Goal: Use online tool/utility: Utilize a website feature to perform a specific function

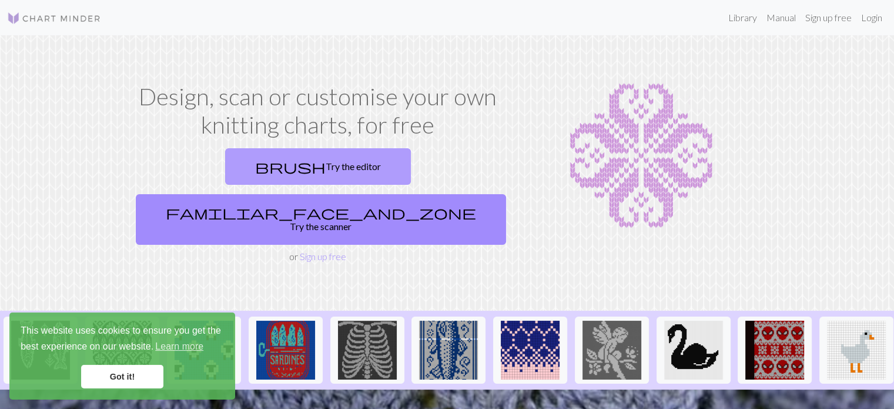
click at [256, 165] on link "brush Try the editor" at bounding box center [318, 166] width 186 height 36
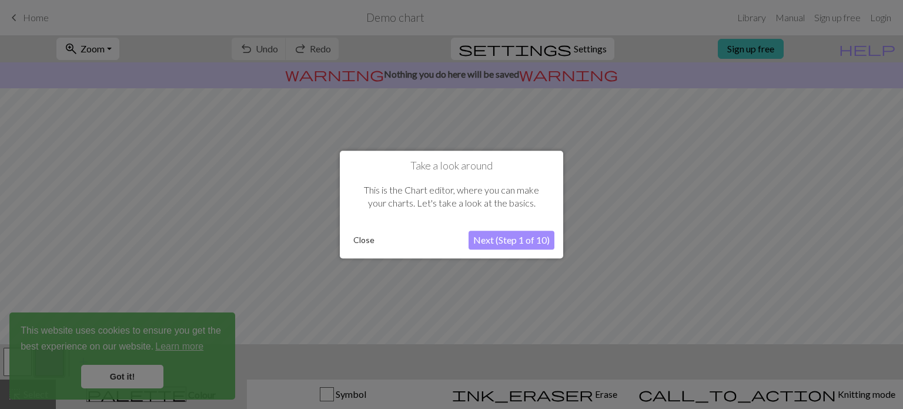
click at [367, 239] on button "Close" at bounding box center [364, 240] width 31 height 18
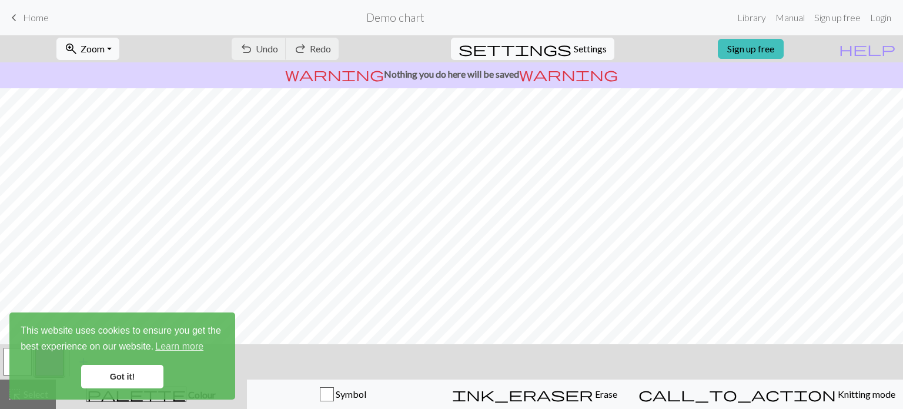
click at [123, 376] on link "Got it!" at bounding box center [122, 377] width 82 height 24
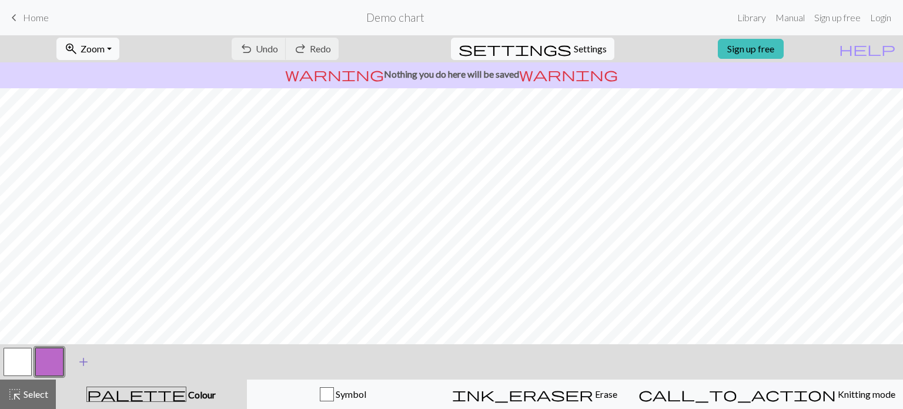
click at [81, 365] on span "add" at bounding box center [83, 361] width 14 height 16
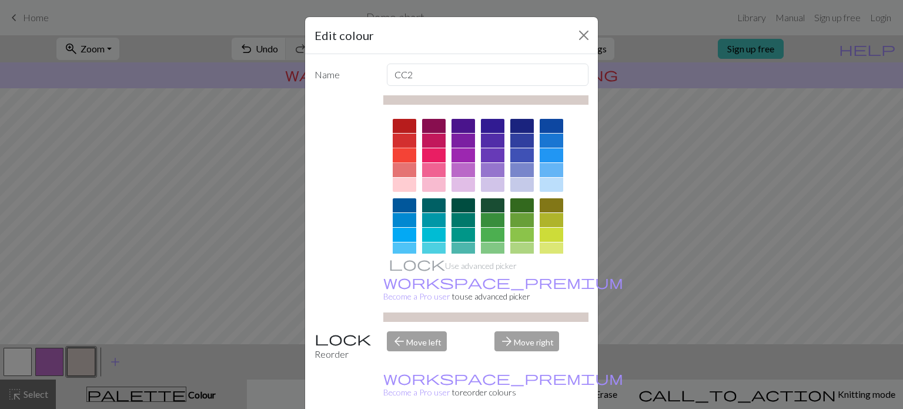
click at [402, 156] on div at bounding box center [405, 155] width 24 height 14
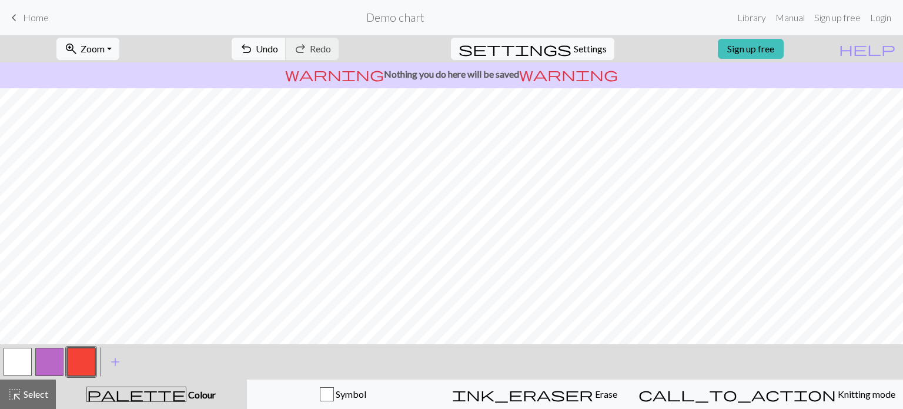
click at [48, 359] on button "button" at bounding box center [49, 362] width 28 height 28
drag, startPoint x: 56, startPoint y: 359, endPoint x: 46, endPoint y: 359, distance: 10.6
click at [46, 359] on button "button" at bounding box center [49, 362] width 28 height 28
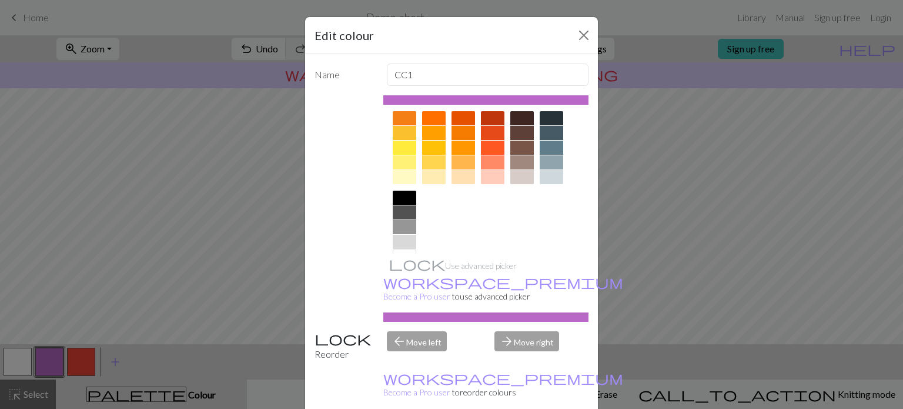
scroll to position [172, 0]
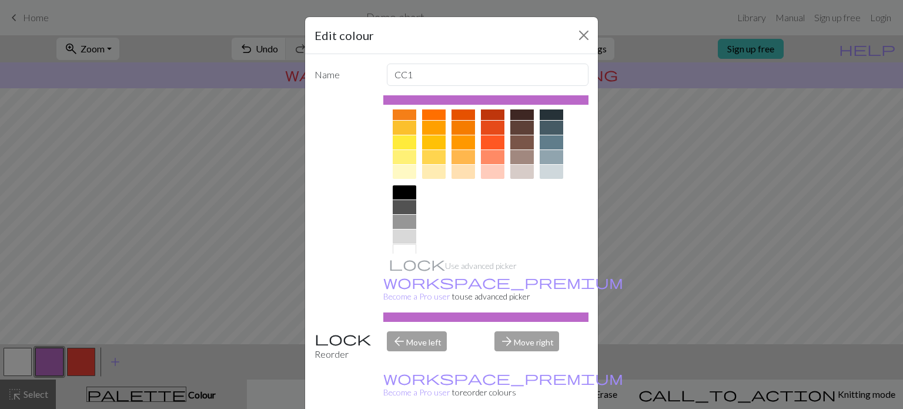
click at [394, 156] on div at bounding box center [405, 157] width 24 height 14
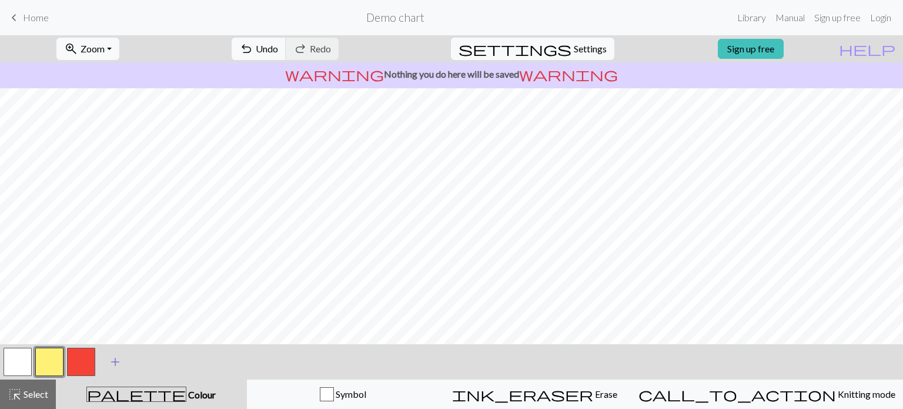
click at [116, 360] on span "add" at bounding box center [115, 361] width 14 height 16
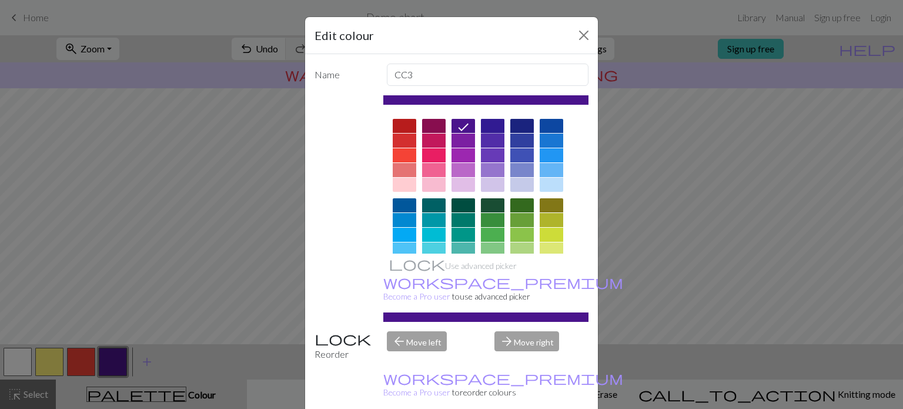
click at [487, 127] on div at bounding box center [493, 126] width 24 height 14
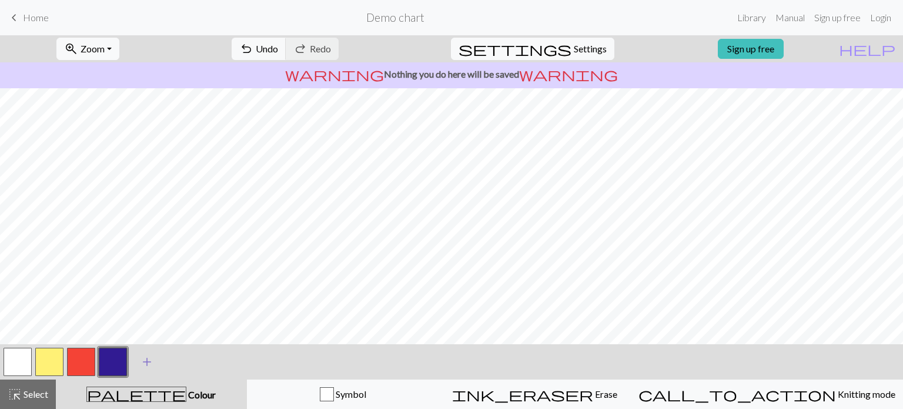
click at [141, 359] on span "add" at bounding box center [147, 361] width 14 height 16
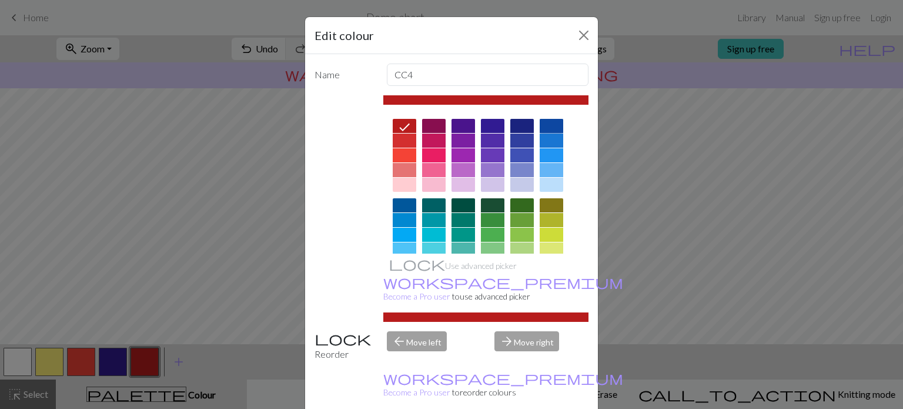
click at [549, 124] on div at bounding box center [552, 126] width 24 height 14
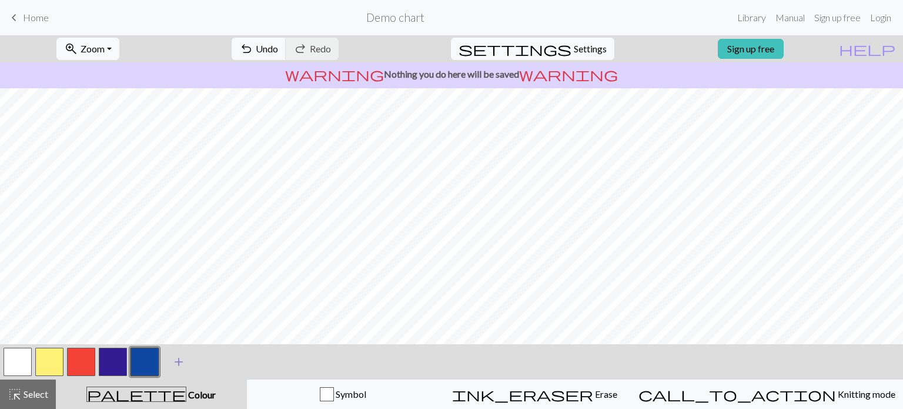
click at [176, 365] on span "add" at bounding box center [179, 361] width 14 height 16
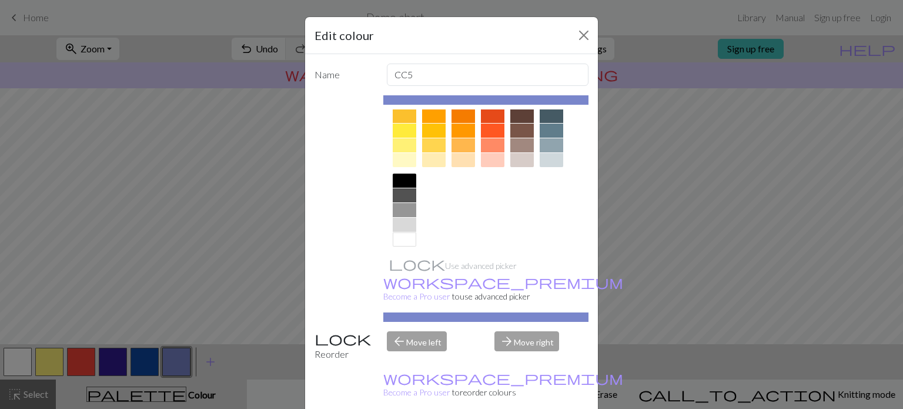
scroll to position [188, 0]
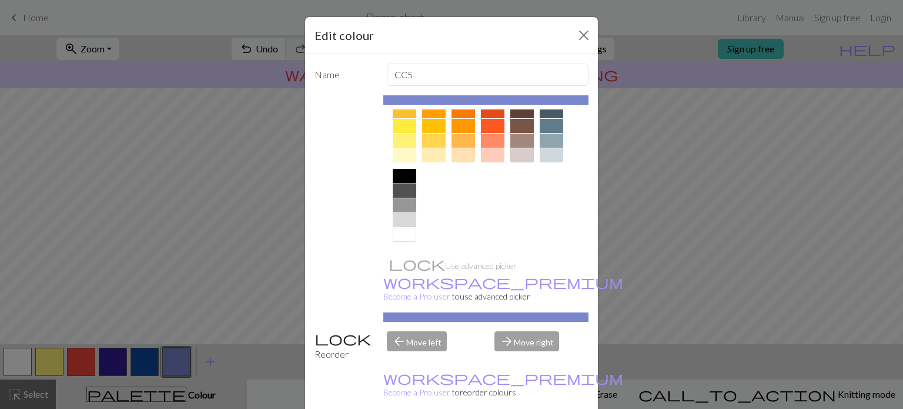
click at [395, 172] on div at bounding box center [405, 176] width 24 height 14
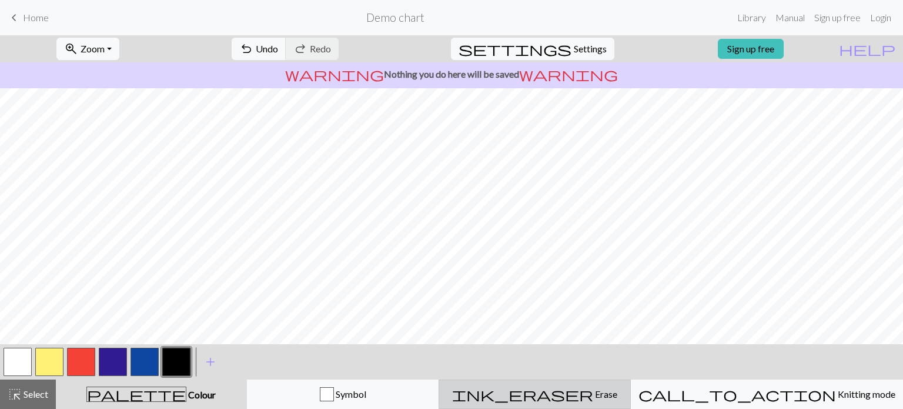
click at [578, 395] on span "ink_eraser" at bounding box center [522, 394] width 141 height 16
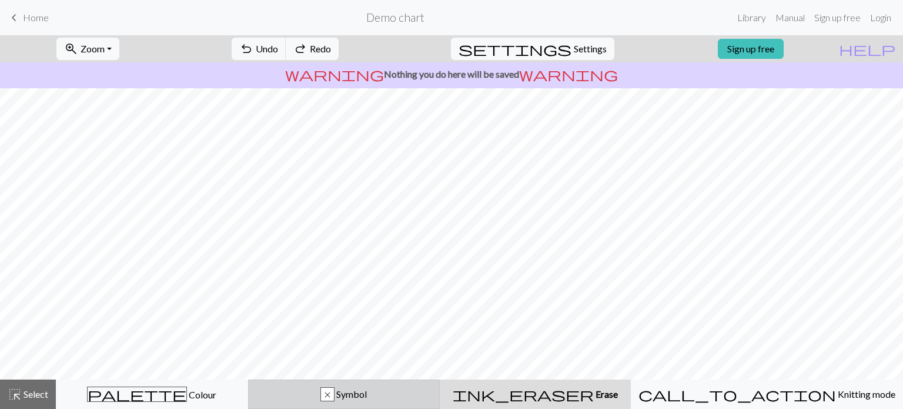
click at [375, 402] on button "x Symbol" at bounding box center [344, 393] width 192 height 29
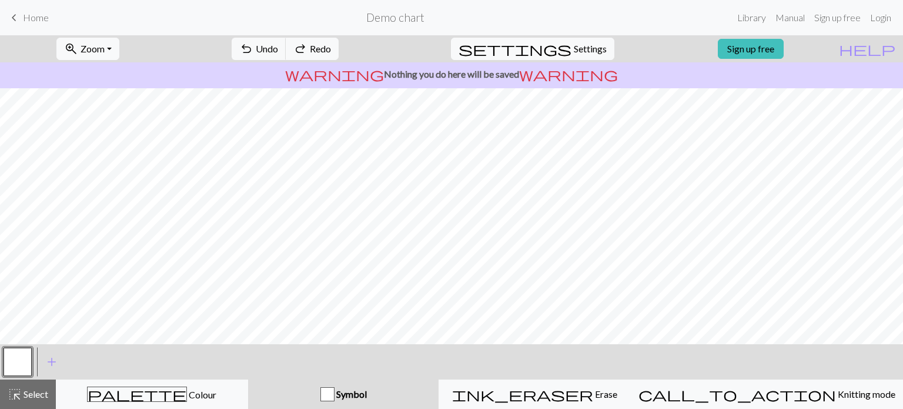
click at [367, 392] on span "Symbol" at bounding box center [351, 393] width 32 height 11
click at [366, 392] on span "Symbol" at bounding box center [351, 393] width 32 height 11
click at [335, 392] on div "button" at bounding box center [328, 394] width 14 height 14
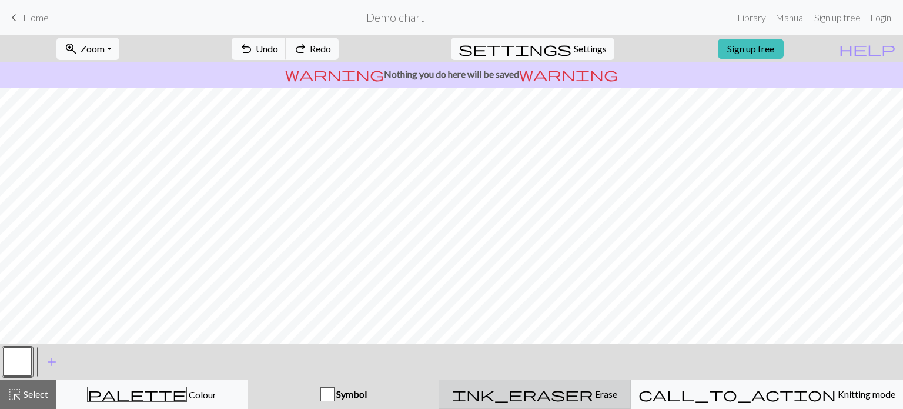
click at [622, 392] on div "ink_eraser Erase Erase" at bounding box center [534, 394] width 177 height 14
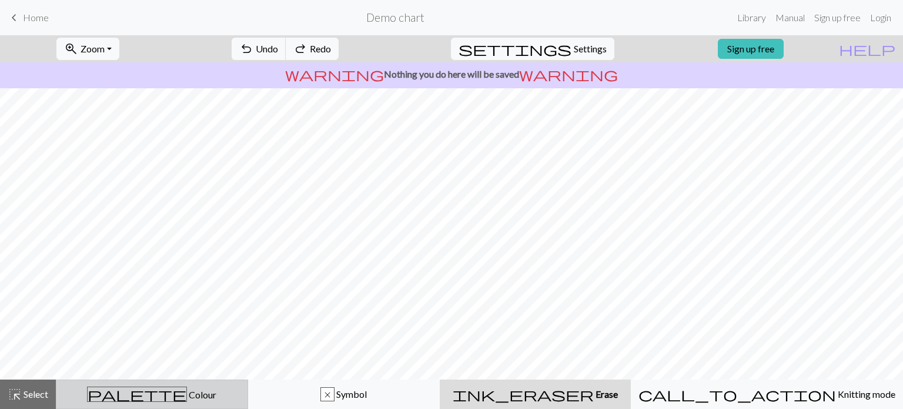
click at [152, 390] on span "palette" at bounding box center [137, 394] width 99 height 16
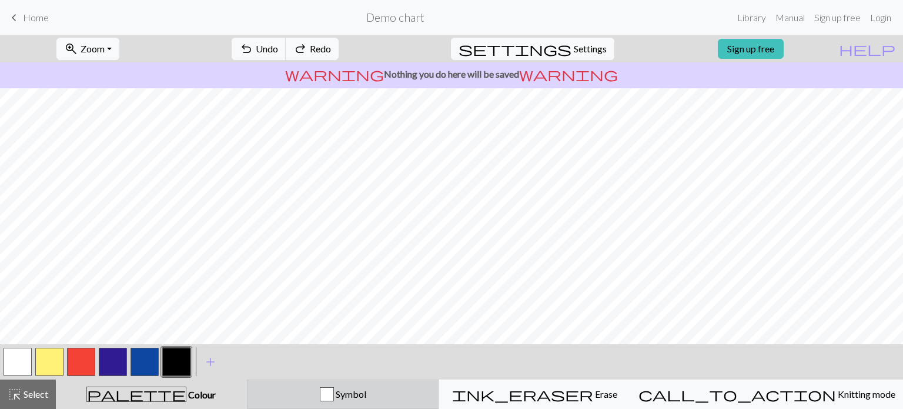
click at [334, 388] on div "button" at bounding box center [327, 394] width 14 height 14
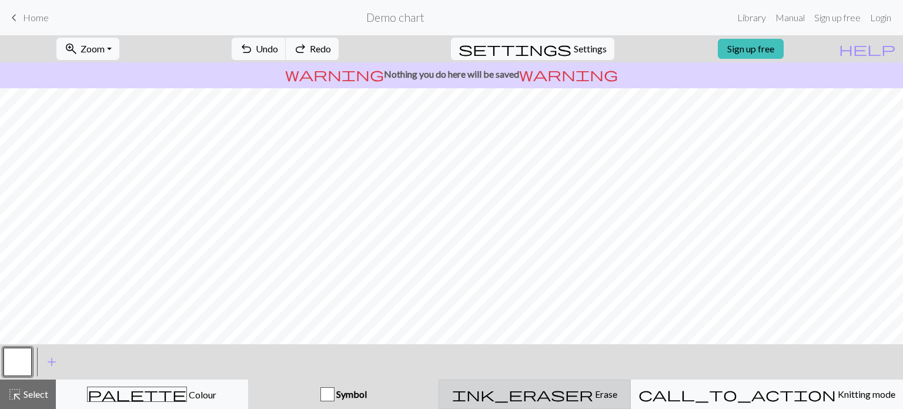
click at [520, 388] on div "ink_eraser Erase Erase" at bounding box center [534, 394] width 177 height 14
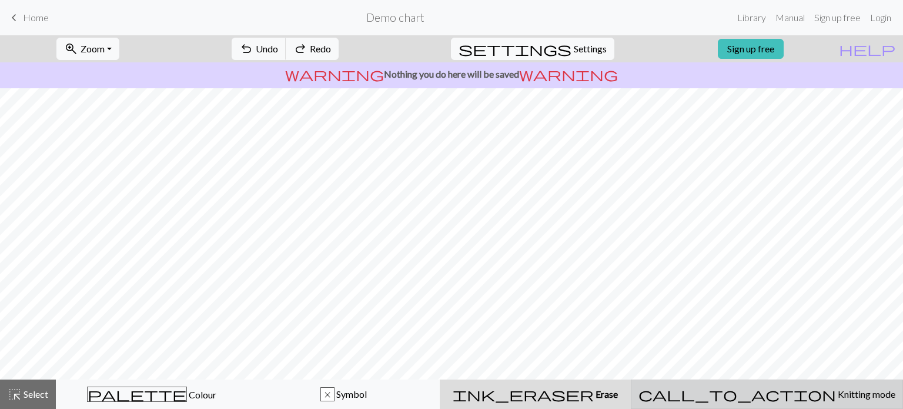
click at [752, 391] on div "call_to_action Knitting mode Knitting mode" at bounding box center [767, 394] width 257 height 14
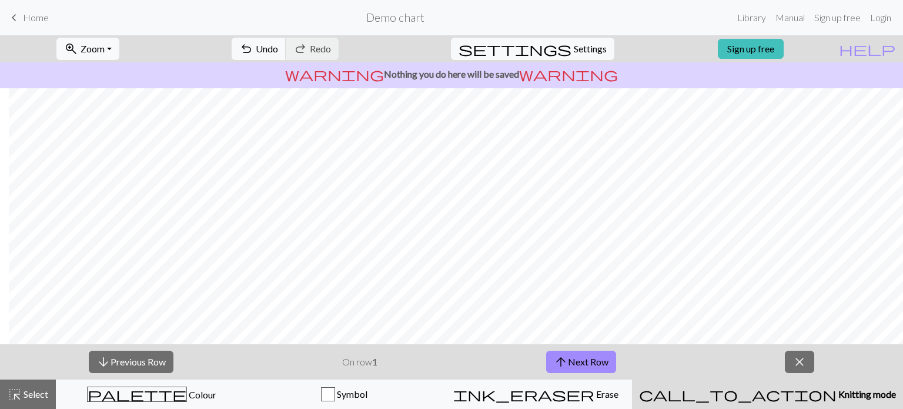
scroll to position [0, 9]
click at [804, 363] on span "close" at bounding box center [800, 361] width 14 height 16
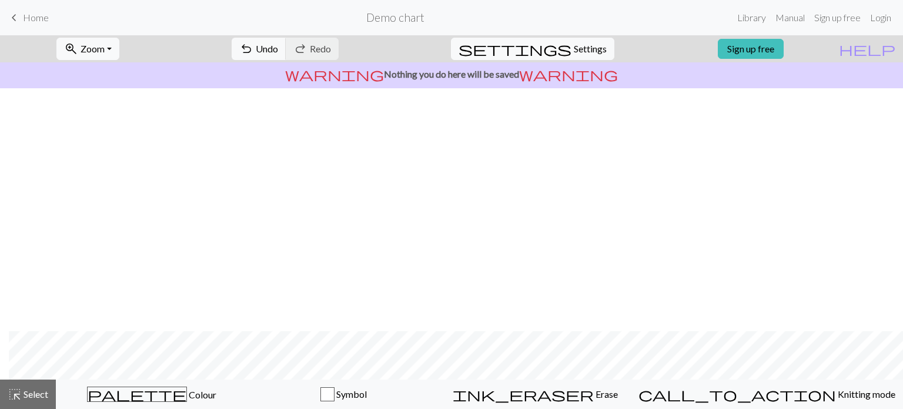
scroll to position [242, 9]
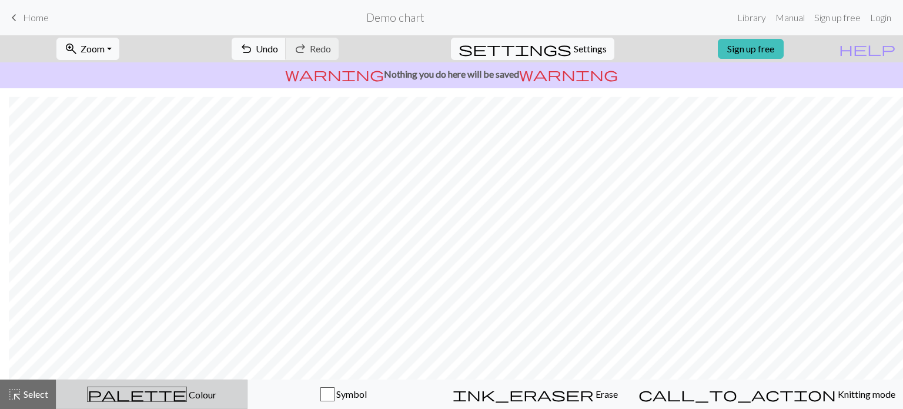
click at [178, 400] on div "palette Colour Colour" at bounding box center [152, 393] width 176 height 15
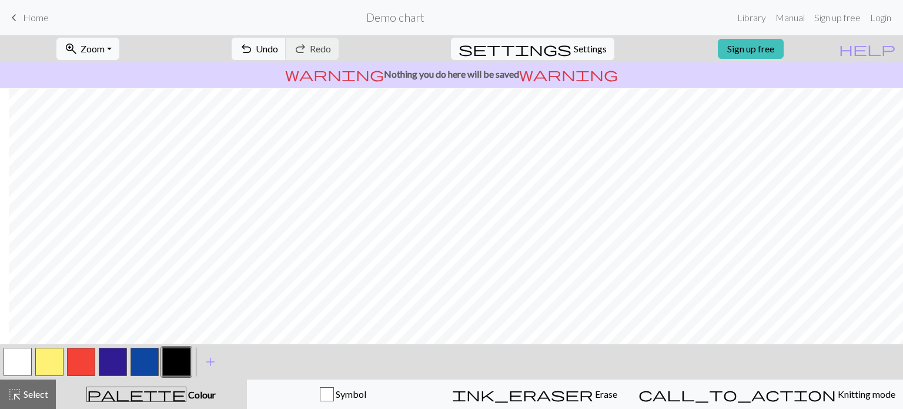
click at [89, 365] on button "button" at bounding box center [81, 362] width 28 height 28
click at [111, 375] on button "button" at bounding box center [113, 362] width 28 height 28
drag, startPoint x: 115, startPoint y: 363, endPoint x: 149, endPoint y: 395, distance: 46.6
click at [149, 395] on button "palette Colour Colour" at bounding box center [151, 393] width 191 height 29
click at [149, 395] on span "palette" at bounding box center [136, 394] width 99 height 16
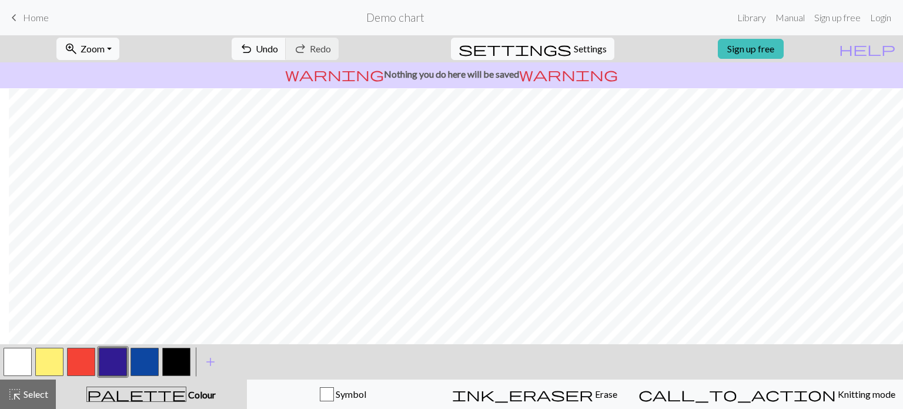
click at [149, 395] on span "palette" at bounding box center [136, 394] width 99 height 16
click at [146, 395] on span "palette" at bounding box center [136, 394] width 99 height 16
click at [216, 356] on span "add" at bounding box center [210, 361] width 14 height 16
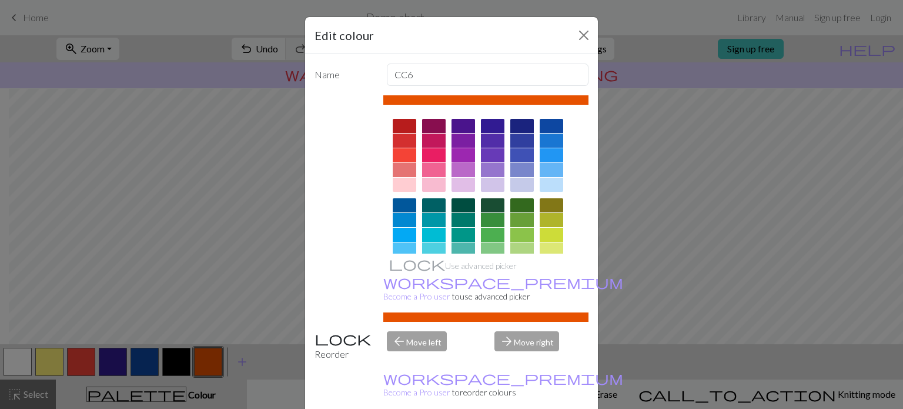
click at [459, 154] on div at bounding box center [464, 155] width 24 height 14
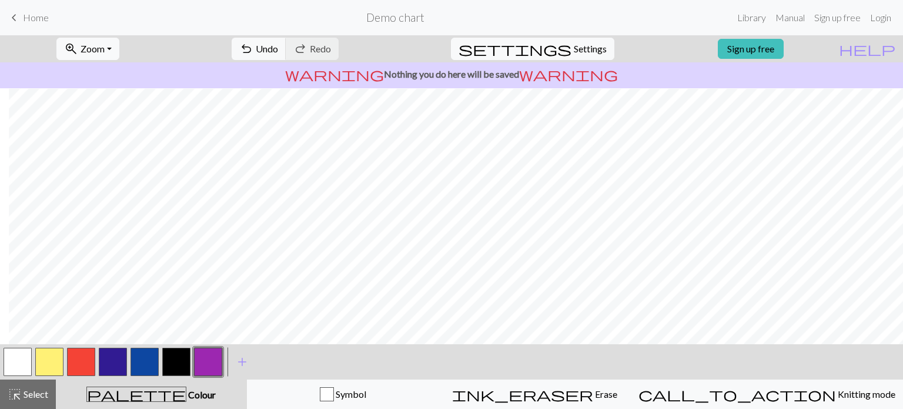
click at [111, 368] on button "button" at bounding box center [113, 362] width 28 height 28
click at [202, 362] on button "button" at bounding box center [208, 362] width 28 height 28
click at [172, 365] on button "button" at bounding box center [176, 362] width 28 height 28
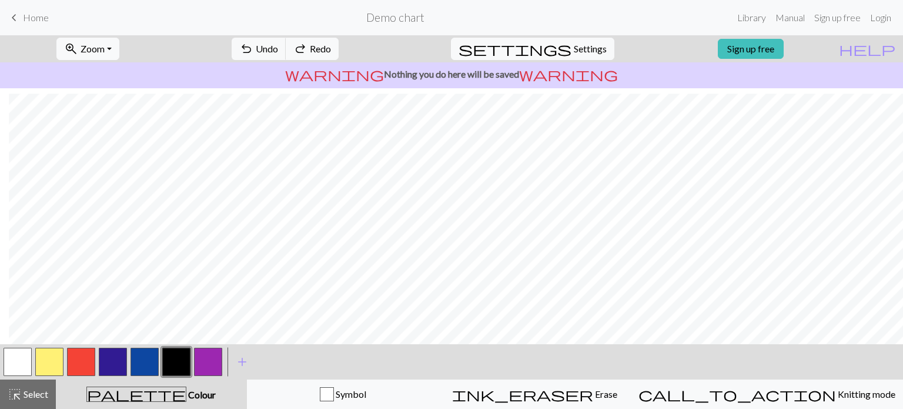
click at [210, 363] on button "button" at bounding box center [208, 362] width 28 height 28
click at [182, 366] on button "button" at bounding box center [176, 362] width 28 height 28
click at [16, 359] on button "button" at bounding box center [18, 362] width 28 height 28
click at [148, 366] on button "button" at bounding box center [145, 362] width 28 height 28
click at [50, 360] on button "button" at bounding box center [49, 362] width 28 height 28
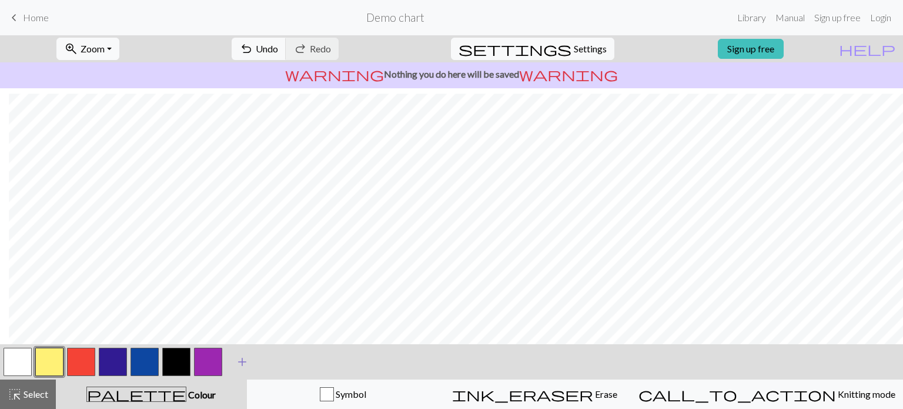
click at [243, 357] on span "add" at bounding box center [242, 361] width 14 height 16
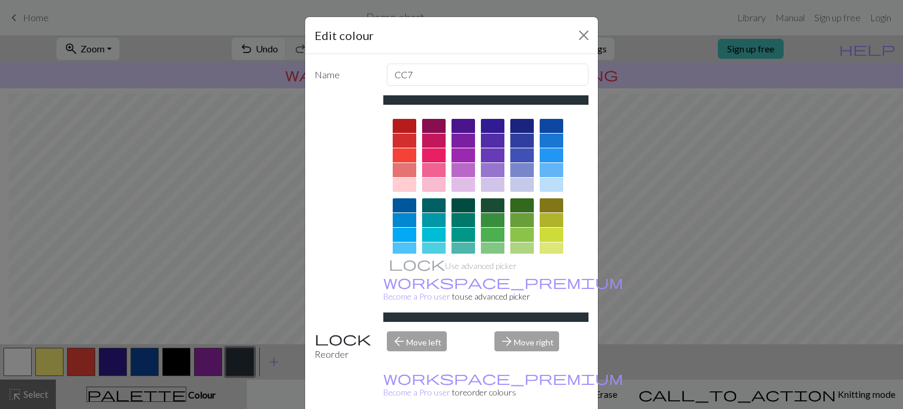
click at [515, 206] on div at bounding box center [522, 205] width 24 height 14
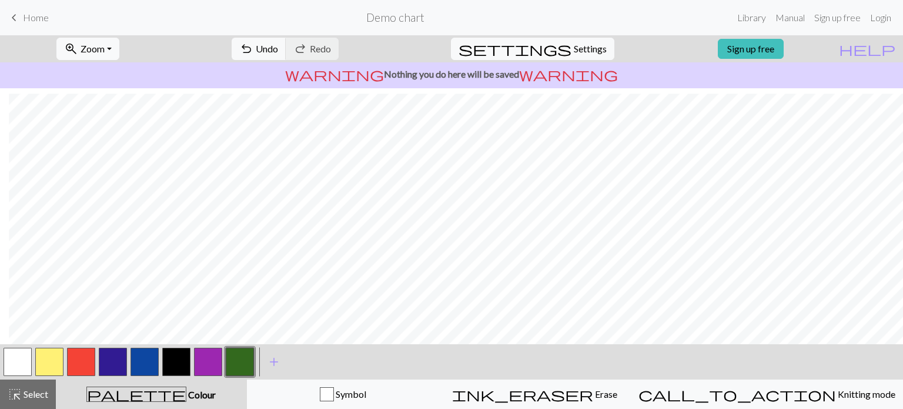
click at [171, 364] on button "button" at bounding box center [176, 362] width 28 height 28
click at [182, 356] on button "button" at bounding box center [176, 362] width 28 height 28
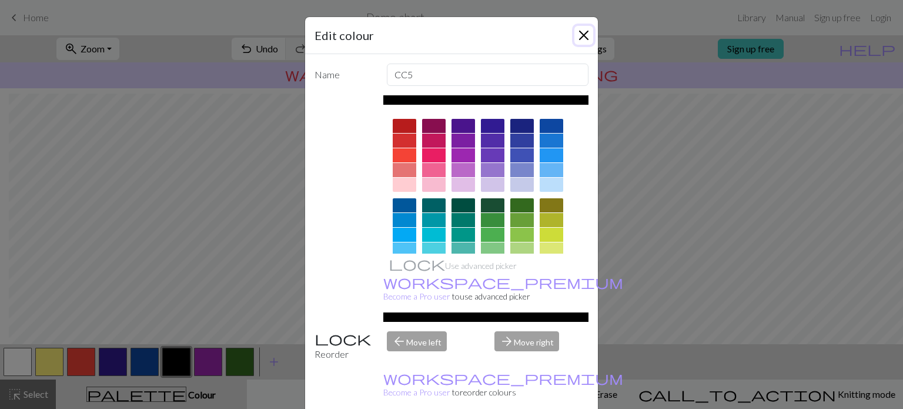
click at [580, 34] on button "Close" at bounding box center [584, 35] width 19 height 19
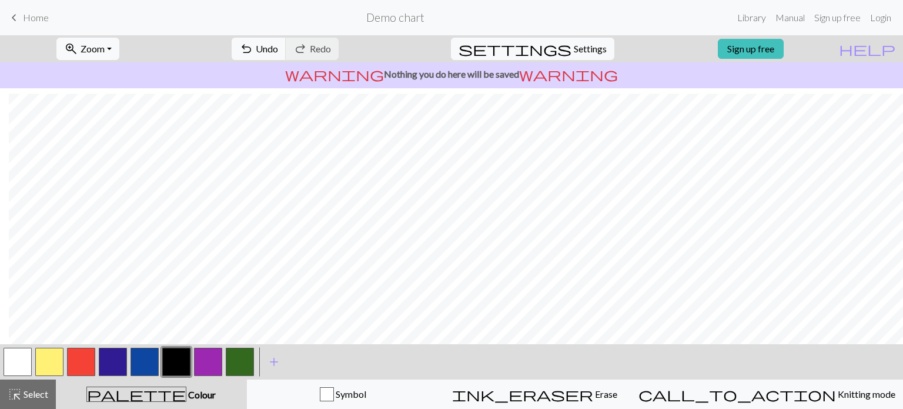
click at [54, 362] on button "button" at bounding box center [49, 362] width 28 height 28
click at [87, 363] on button "button" at bounding box center [81, 362] width 28 height 28
click at [22, 364] on button "button" at bounding box center [18, 362] width 28 height 28
click at [82, 356] on button "button" at bounding box center [81, 362] width 28 height 28
click at [206, 366] on button "button" at bounding box center [208, 362] width 28 height 28
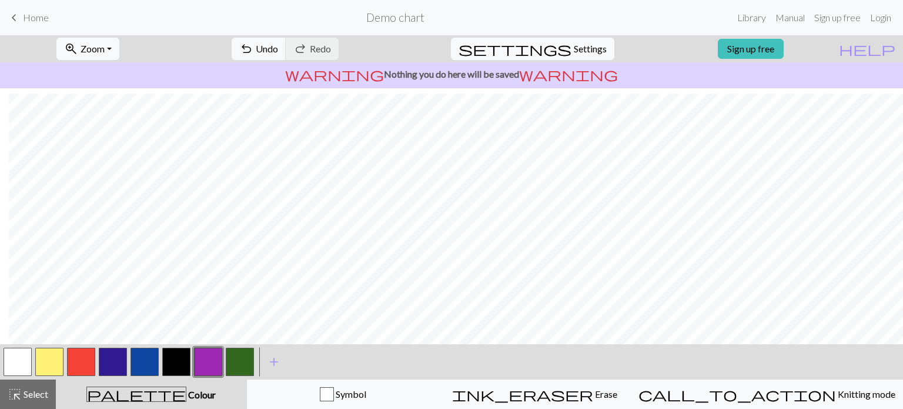
click at [45, 361] on button "button" at bounding box center [49, 362] width 28 height 28
click at [145, 366] on button "button" at bounding box center [145, 362] width 28 height 28
click at [25, 368] on button "button" at bounding box center [18, 362] width 28 height 28
click at [149, 356] on button "button" at bounding box center [145, 362] width 28 height 28
click at [52, 359] on button "button" at bounding box center [49, 362] width 28 height 28
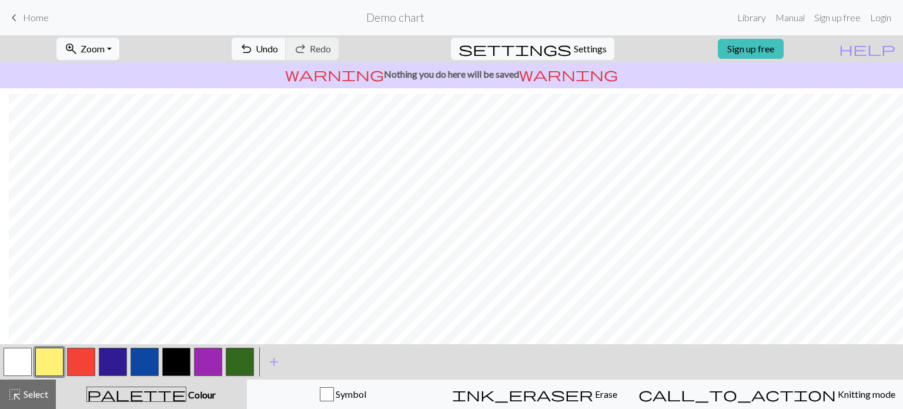
click at [211, 364] on button "button" at bounding box center [208, 362] width 28 height 28
click at [178, 361] on button "button" at bounding box center [176, 362] width 28 height 28
click at [215, 352] on button "button" at bounding box center [208, 362] width 28 height 28
click at [46, 358] on button "button" at bounding box center [49, 362] width 28 height 28
click at [81, 362] on button "button" at bounding box center [81, 362] width 28 height 28
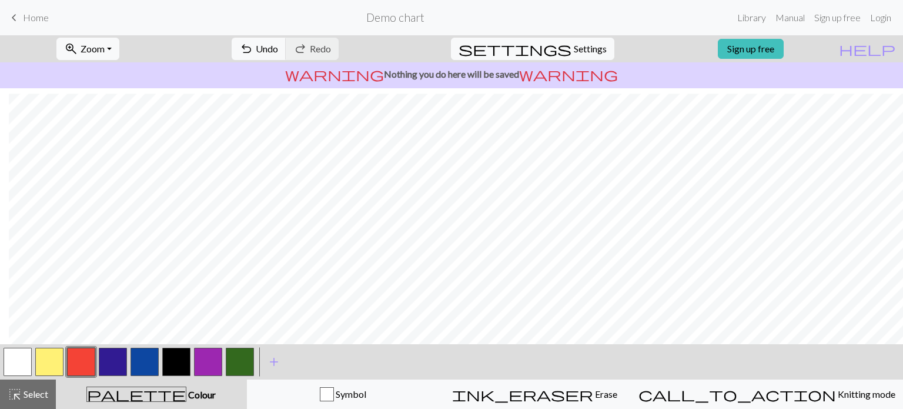
click at [183, 358] on button "button" at bounding box center [176, 362] width 28 height 28
click at [216, 356] on button "button" at bounding box center [208, 362] width 28 height 28
click at [151, 364] on button "button" at bounding box center [145, 362] width 28 height 28
click at [46, 360] on button "button" at bounding box center [49, 362] width 28 height 28
click at [81, 360] on button "button" at bounding box center [81, 362] width 28 height 28
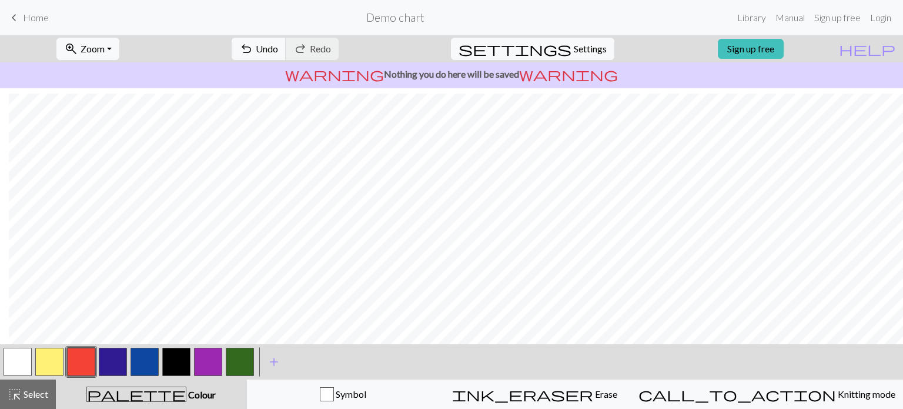
click at [152, 355] on button "button" at bounding box center [145, 362] width 28 height 28
click at [23, 366] on button "button" at bounding box center [18, 362] width 28 height 28
click at [148, 351] on button "button" at bounding box center [145, 362] width 28 height 28
click at [206, 362] on button "button" at bounding box center [208, 362] width 28 height 28
drag, startPoint x: 574, startPoint y: 339, endPoint x: 14, endPoint y: 363, distance: 561.0
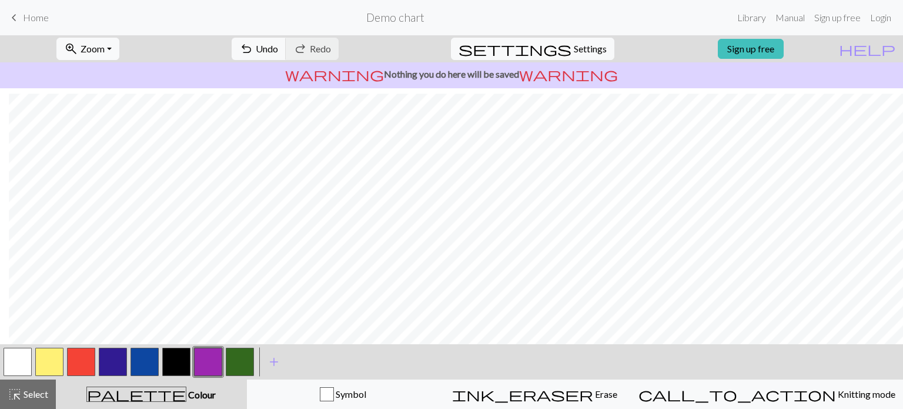
click at [14, 363] on button "button" at bounding box center [18, 362] width 28 height 28
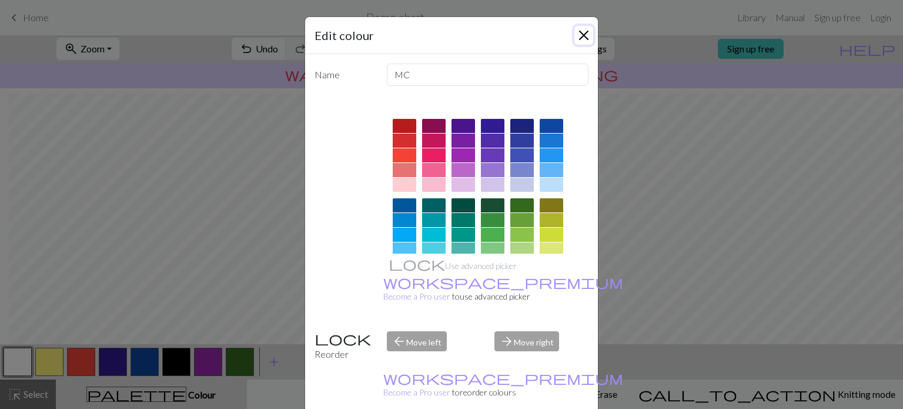
click at [577, 36] on button "Close" at bounding box center [584, 35] width 19 height 19
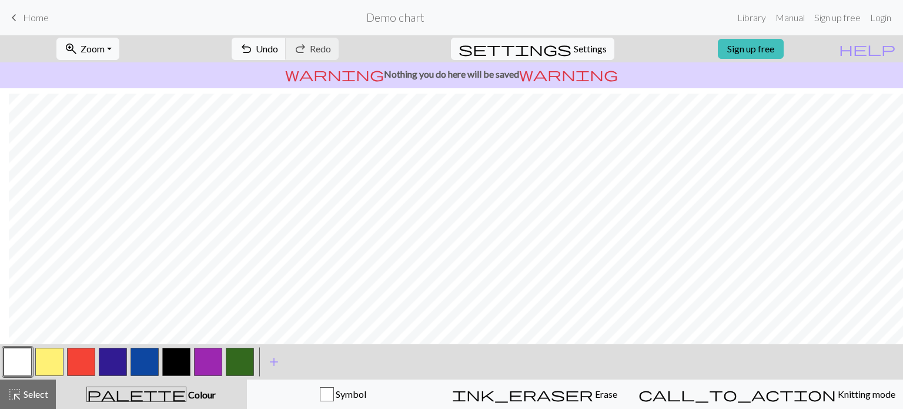
click at [141, 364] on button "button" at bounding box center [145, 362] width 28 height 28
click at [239, 360] on button "button" at bounding box center [240, 362] width 28 height 28
click at [146, 355] on button "button" at bounding box center [145, 362] width 28 height 28
click at [213, 358] on button "button" at bounding box center [208, 362] width 28 height 28
click at [86, 359] on button "button" at bounding box center [81, 362] width 28 height 28
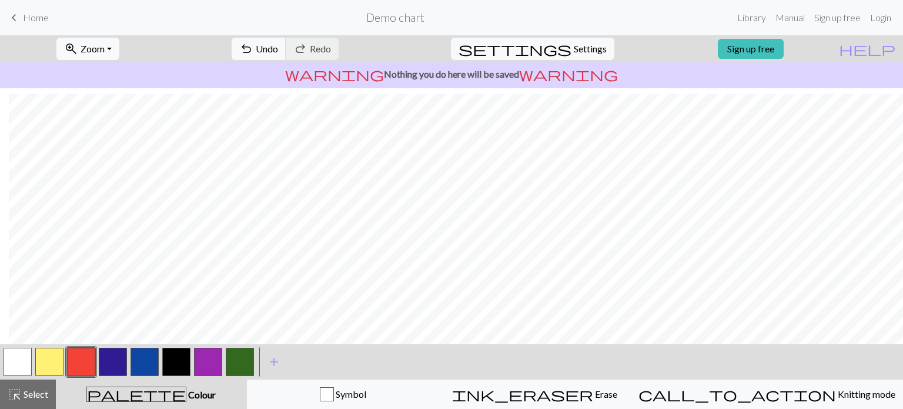
click at [28, 357] on button "button" at bounding box center [18, 362] width 28 height 28
click at [85, 371] on button "button" at bounding box center [81, 362] width 28 height 28
click at [33, 364] on div at bounding box center [18, 362] width 32 height 32
click at [44, 366] on button "button" at bounding box center [49, 362] width 28 height 28
click at [16, 366] on button "button" at bounding box center [18, 362] width 28 height 28
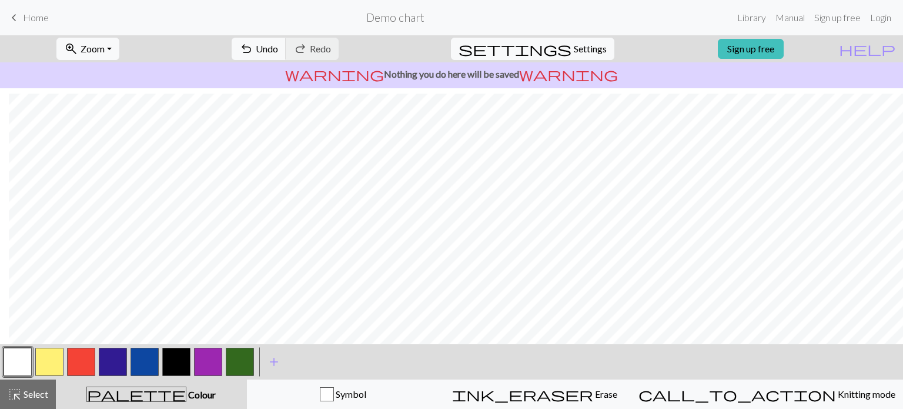
click at [183, 360] on button "button" at bounding box center [176, 362] width 28 height 28
click at [85, 361] on button "button" at bounding box center [81, 362] width 28 height 28
click at [206, 362] on button "button" at bounding box center [208, 362] width 28 height 28
click at [178, 357] on button "button" at bounding box center [176, 362] width 28 height 28
click at [46, 365] on button "button" at bounding box center [49, 362] width 28 height 28
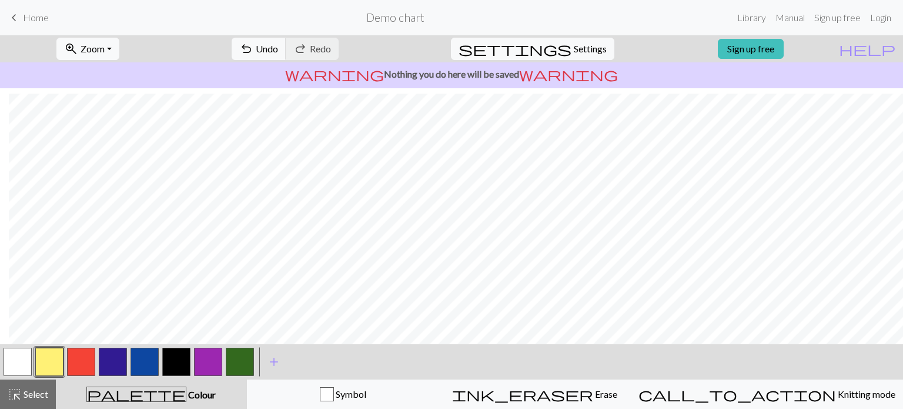
click at [90, 363] on button "button" at bounding box center [81, 362] width 28 height 28
click at [142, 358] on button "button" at bounding box center [145, 362] width 28 height 28
click at [53, 357] on button "button" at bounding box center [49, 362] width 28 height 28
click at [142, 363] on button "button" at bounding box center [145, 362] width 28 height 28
click at [55, 359] on button "button" at bounding box center [49, 362] width 28 height 28
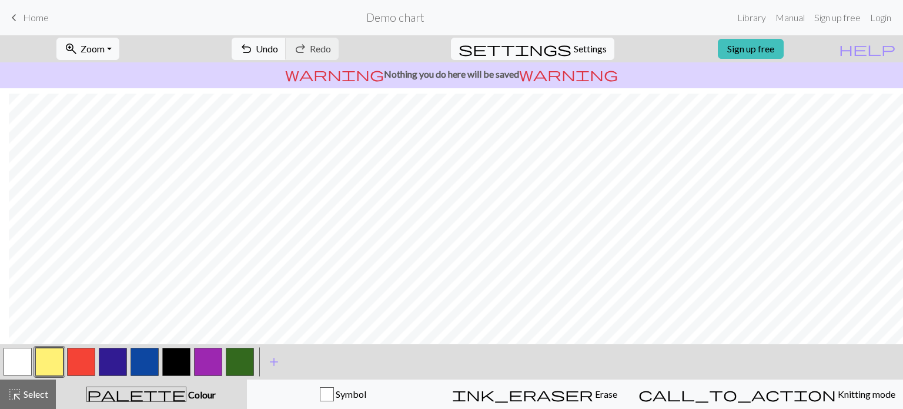
click at [210, 356] on button "button" at bounding box center [208, 362] width 28 height 28
click at [172, 362] on button "button" at bounding box center [176, 362] width 28 height 28
click at [146, 360] on button "button" at bounding box center [145, 362] width 28 height 28
click at [87, 366] on button "button" at bounding box center [81, 362] width 28 height 28
click at [175, 362] on button "button" at bounding box center [176, 362] width 28 height 28
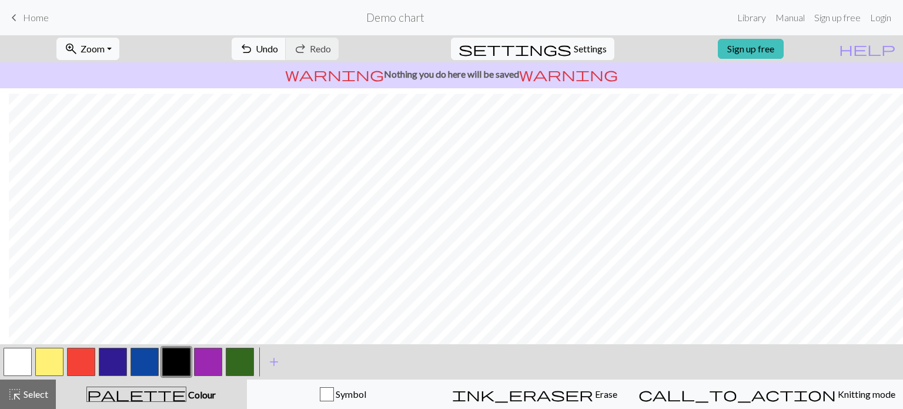
click at [26, 358] on button "button" at bounding box center [18, 362] width 28 height 28
click at [167, 356] on button "button" at bounding box center [176, 362] width 28 height 28
click at [88, 355] on button "button" at bounding box center [81, 362] width 28 height 28
click at [52, 360] on button "button" at bounding box center [49, 362] width 28 height 28
click at [78, 363] on button "button" at bounding box center [81, 362] width 28 height 28
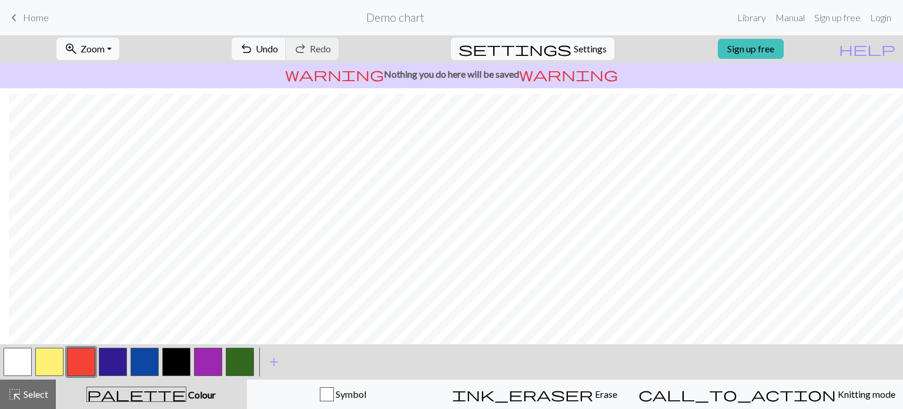
click at [24, 362] on button "button" at bounding box center [18, 362] width 28 height 28
click at [175, 366] on button "button" at bounding box center [176, 362] width 28 height 28
click at [17, 364] on button "button" at bounding box center [18, 362] width 28 height 28
